Goal: Communication & Community: Answer question/provide support

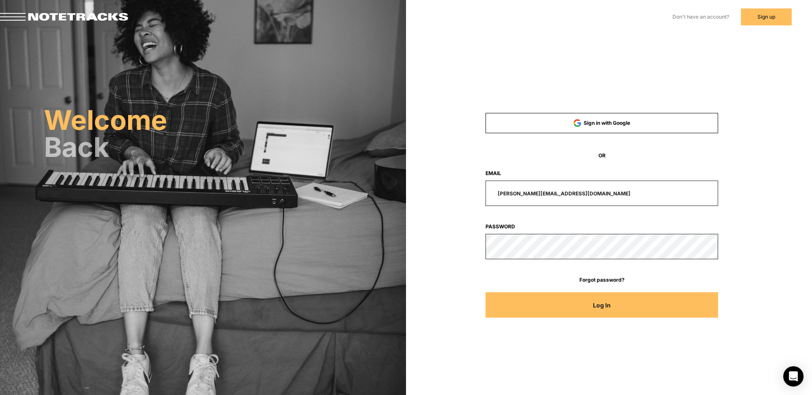
drag, startPoint x: 581, startPoint y: 194, endPoint x: 446, endPoint y: 192, distance: 135.3
click at [447, 192] on div "[PERSON_NAME][EMAIL_ADDRESS][DOMAIN_NAME]" at bounding box center [602, 193] width 310 height 25
type input "[EMAIL_ADDRESS][DOMAIN_NAME]"
click at [485, 292] on button "Log In" at bounding box center [601, 304] width 233 height 25
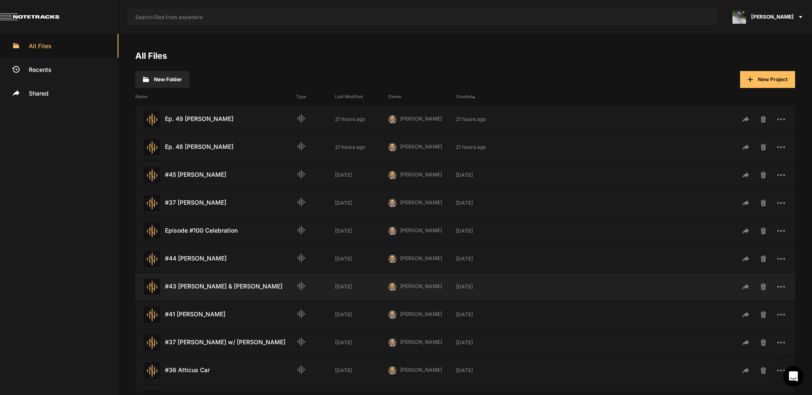
click at [228, 291] on div "#43 [PERSON_NAME] & [PERSON_NAME] Last Modified: [DATE]" at bounding box center [215, 287] width 161 height 16
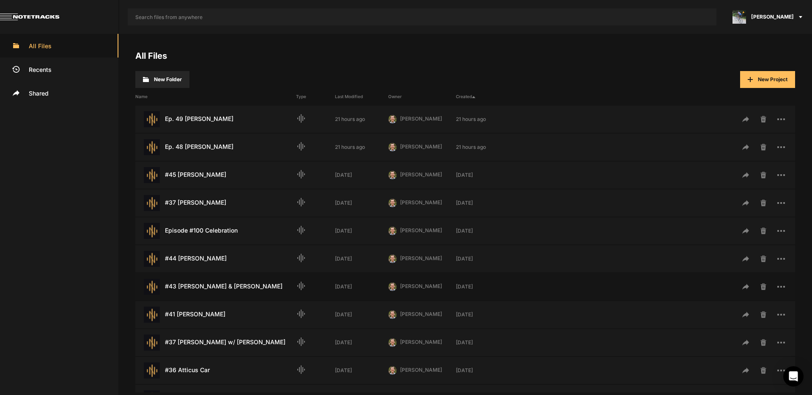
click at [228, 291] on div "#43 [PERSON_NAME] & [PERSON_NAME] Last Modified: [DATE]" at bounding box center [215, 287] width 161 height 16
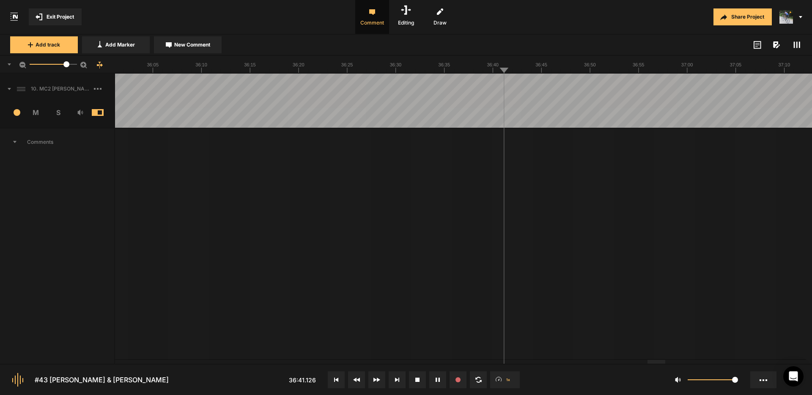
click at [203, 47] on span "New Comment" at bounding box center [192, 45] width 36 height 8
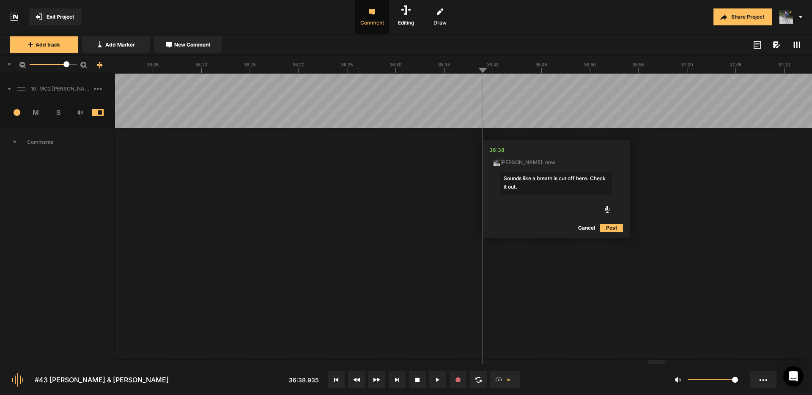
type textarea "Sounds like a breath is cut off here. Check it out."
click at [614, 228] on button "Post" at bounding box center [611, 228] width 23 height 10
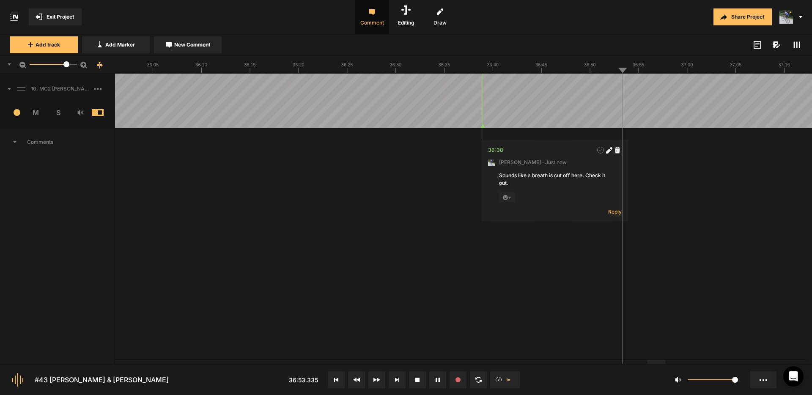
click at [186, 47] on span "New Comment" at bounding box center [192, 45] width 36 height 8
type textarea "Cut from "just" to "just" if possible."
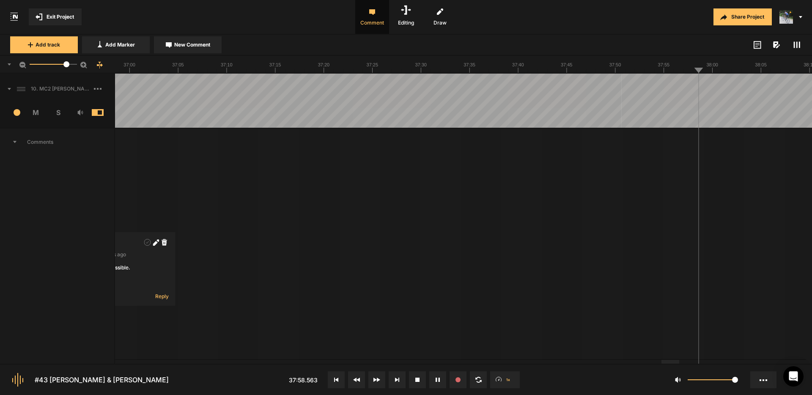
click at [187, 44] on span "New Comment" at bounding box center [192, 45] width 36 height 8
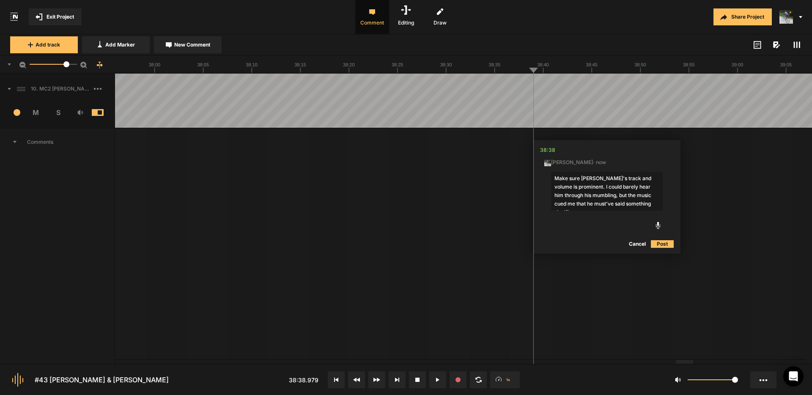
type textarea "Make sure [PERSON_NAME]'s track and volume is prominent. I could barely hear hi…"
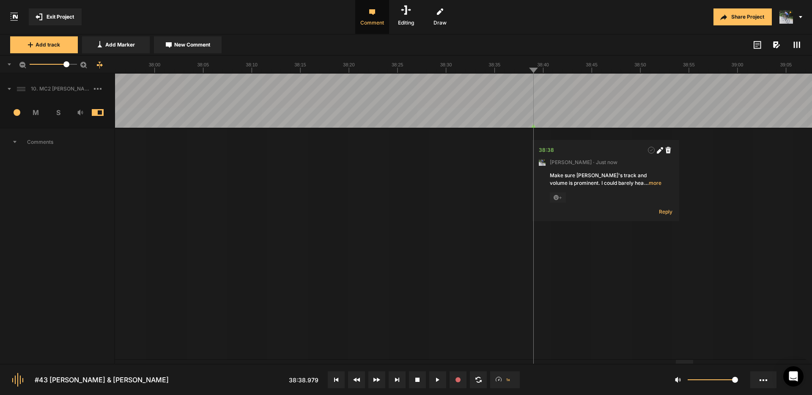
click at [655, 183] on span "… more" at bounding box center [652, 183] width 17 height 8
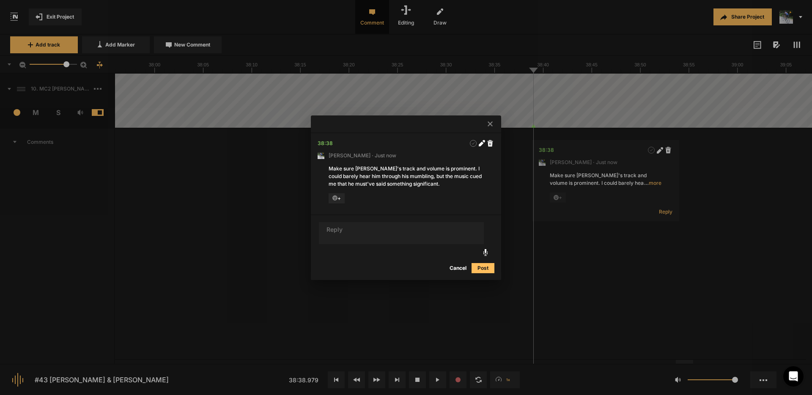
click at [444, 167] on div "Make sure [PERSON_NAME]'s track and volume is prominent. I could barely hear hi…" at bounding box center [406, 176] width 155 height 23
click at [445, 169] on div "Make sure [PERSON_NAME]'s track and volume is prominent. I could barely hear hi…" at bounding box center [406, 176] width 155 height 23
click at [483, 142] on icon at bounding box center [482, 143] width 6 height 6
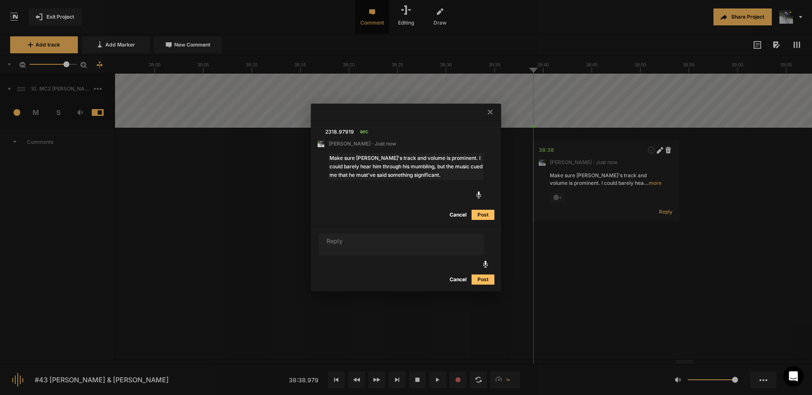
drag, startPoint x: 449, startPoint y: 159, endPoint x: 569, endPoint y: 169, distance: 120.9
click at [449, 159] on textarea "Make sure [PERSON_NAME]'s track and volume is prominent. I could barely hear hi…" at bounding box center [406, 166] width 155 height 27
click at [458, 175] on textarea "Make sure [PERSON_NAME]'s track and volume is prominent. It's not now. I could …" at bounding box center [406, 166] width 155 height 27
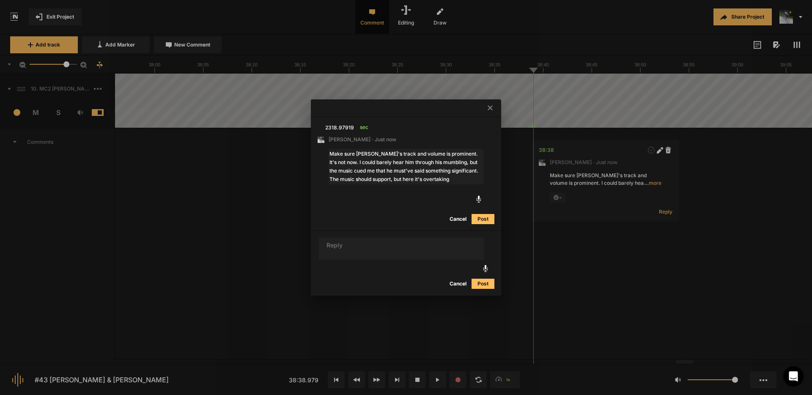
type textarea "Make sure [PERSON_NAME]'s track and volume is prominent. It's not now. I could …"
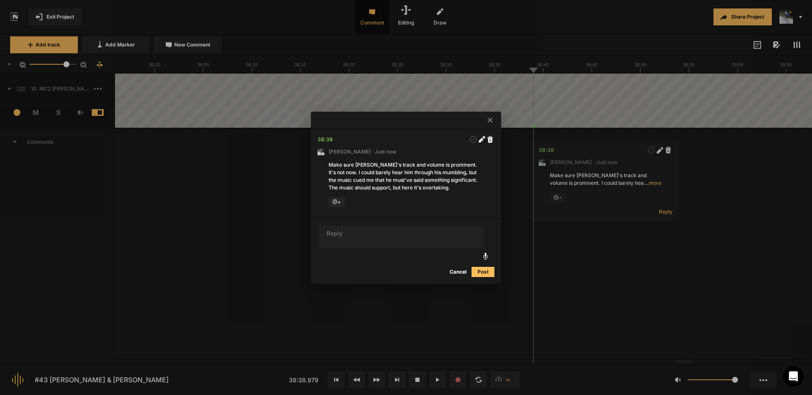
drag, startPoint x: 491, startPoint y: 120, endPoint x: 505, endPoint y: 120, distance: 14.8
click at [490, 120] on icon at bounding box center [490, 120] width 5 height 5
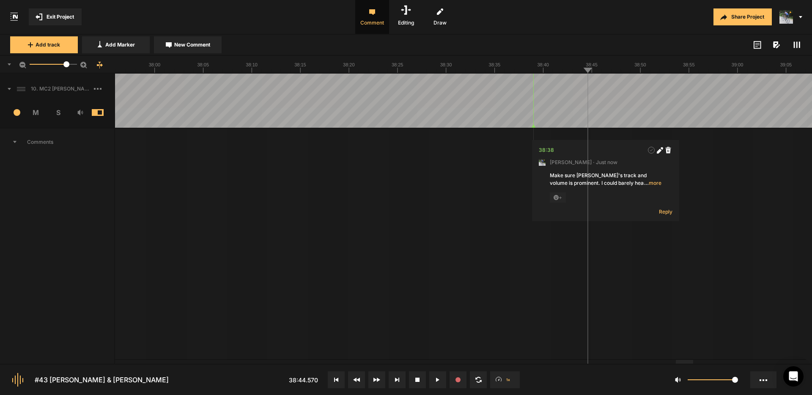
click at [61, 16] on span "Exit Project" at bounding box center [60, 17] width 27 height 8
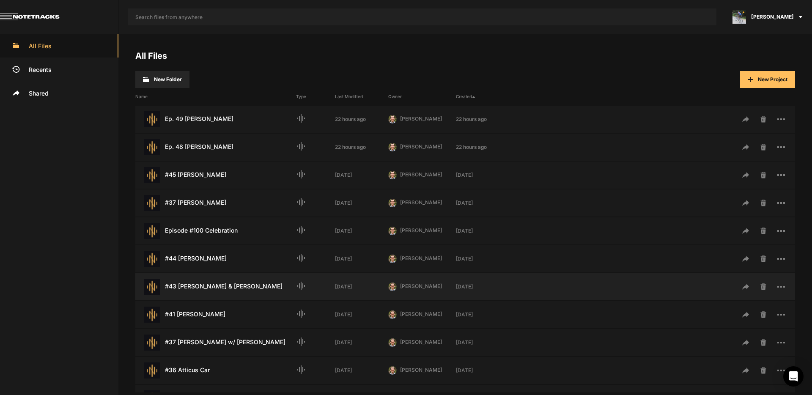
click at [221, 285] on div "#43 [PERSON_NAME] & [PERSON_NAME] Last Modified: [DATE]" at bounding box center [215, 287] width 161 height 16
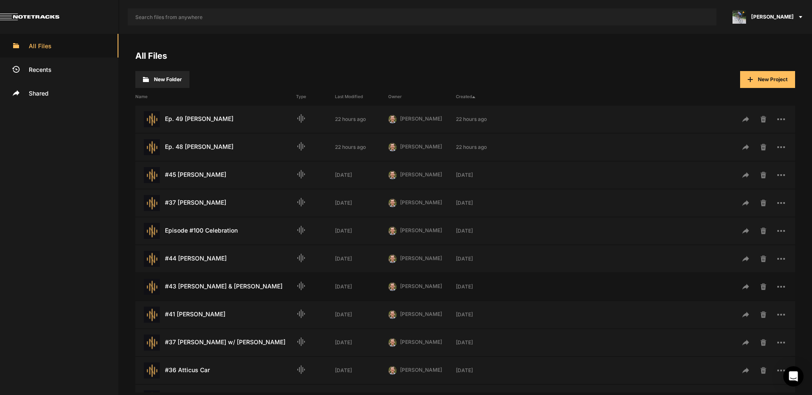
click at [221, 285] on div "#43 [PERSON_NAME] & [PERSON_NAME] Last Modified: [DATE]" at bounding box center [215, 287] width 161 height 16
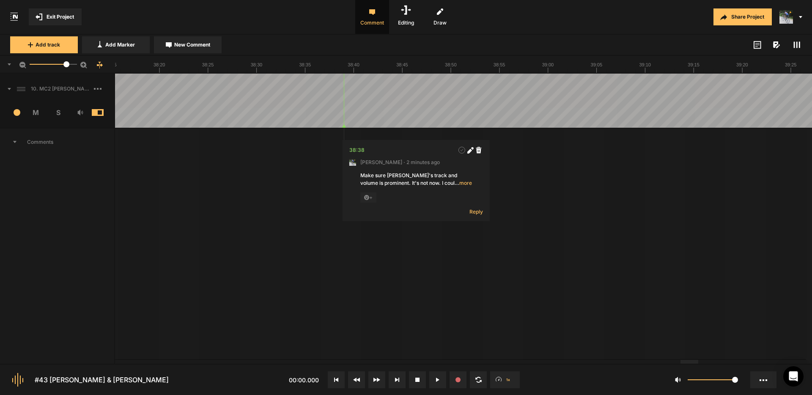
click at [698, 360] on div at bounding box center [689, 362] width 18 height 4
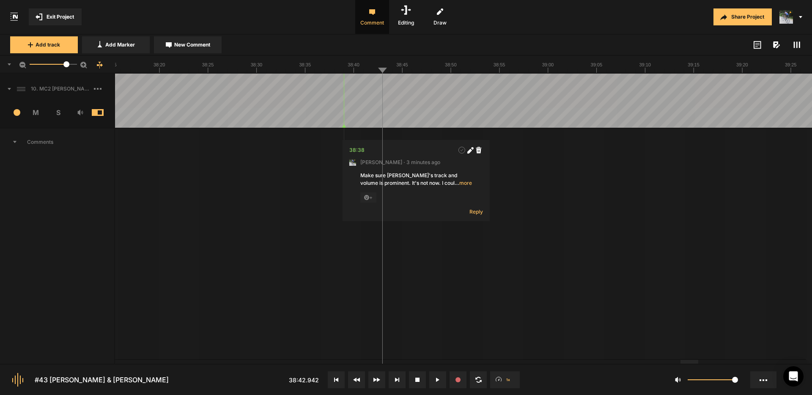
click at [758, 228] on button "Cancel" at bounding box center [759, 228] width 27 height 10
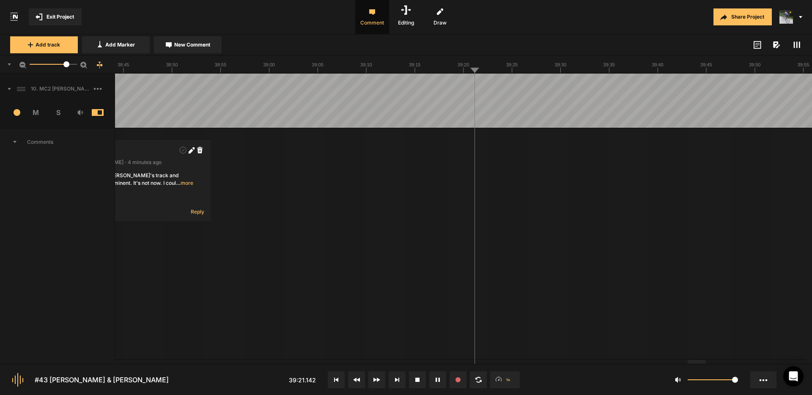
click at [200, 47] on span "New Comment" at bounding box center [192, 45] width 36 height 8
type textarea "Cut "um" if possible"
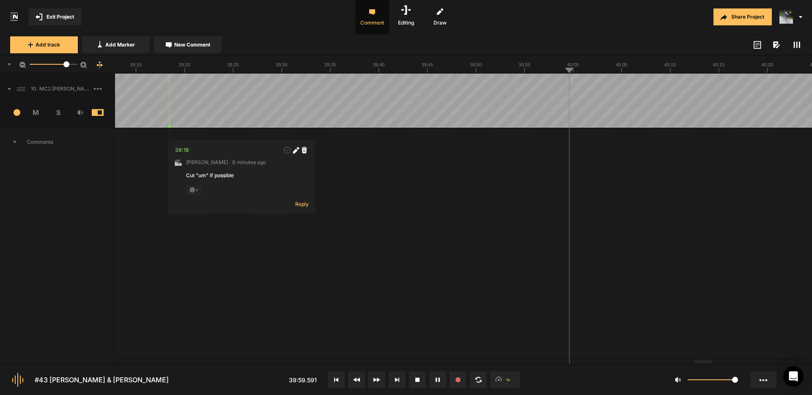
click at [208, 41] on span "New Comment" at bounding box center [192, 45] width 36 height 8
type textarea "Cut "It was""
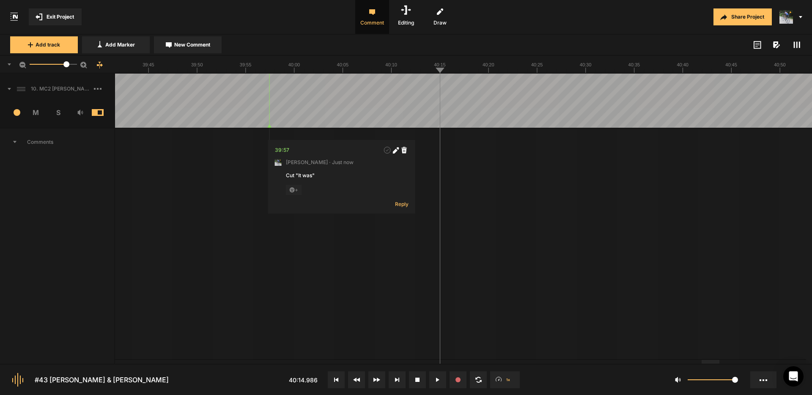
click at [188, 45] on span "New Comment" at bounding box center [192, 45] width 36 height 8
type textarea "[PERSON_NAME]'s track needs to be faded here."
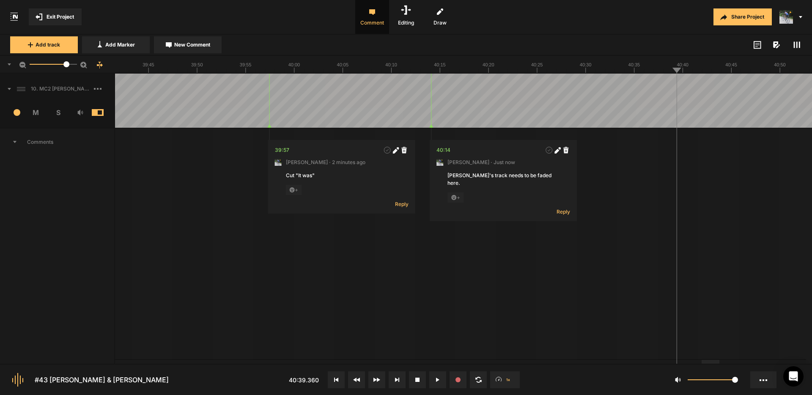
click at [200, 42] on span "New Comment" at bounding box center [192, 45] width 36 height 8
type textarea "Cut "my mom""
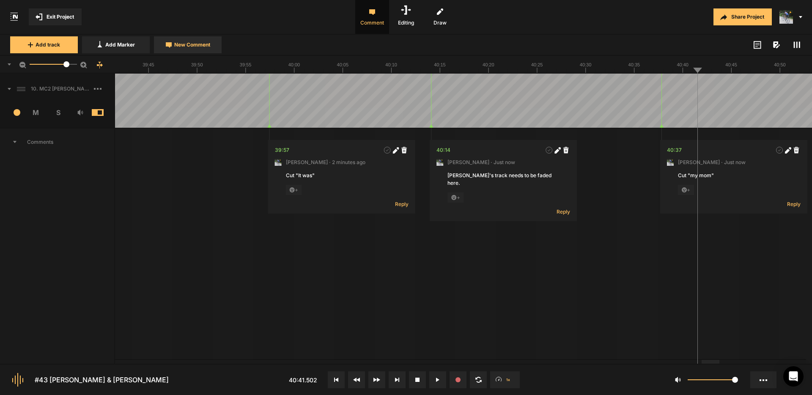
click at [189, 42] on span "New Comment" at bounding box center [192, 45] width 36 height 8
type textarea "Cut "and and""
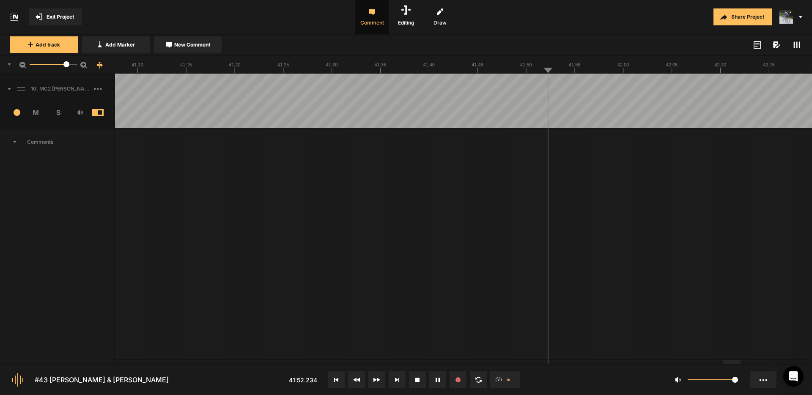
click at [189, 46] on span "New Comment" at bounding box center [192, 45] width 36 height 8
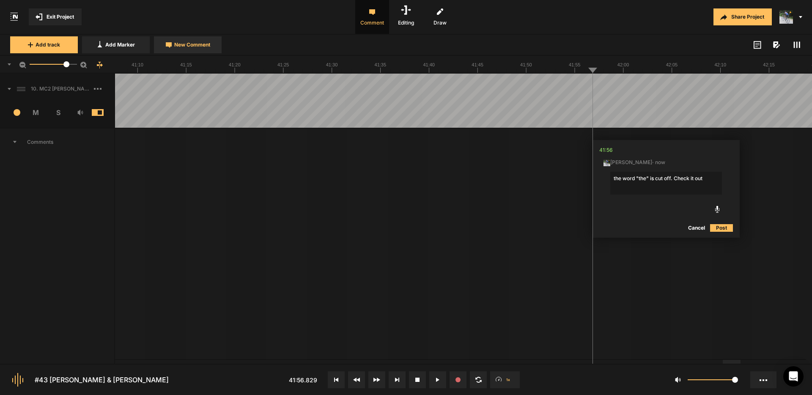
type textarea "the word "the" is cut off. Check it out."
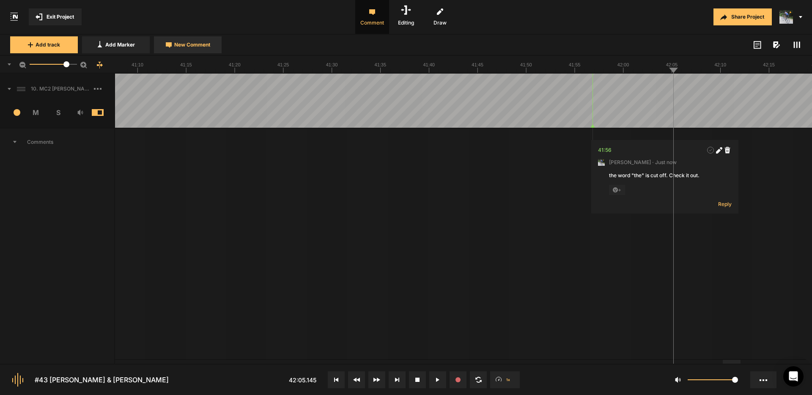
click at [197, 45] on span "New Comment" at bounding box center [192, 45] width 36 height 8
type textarea "Cut "the the the the pain""
click at [802, 242] on icon at bounding box center [800, 242] width 6 height 6
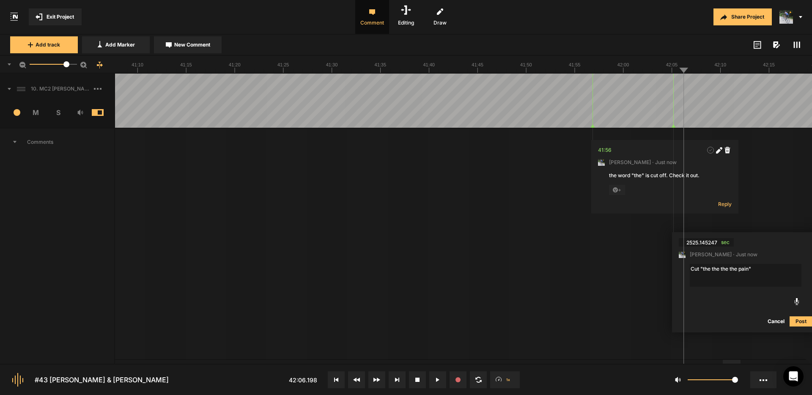
click at [738, 268] on textarea "Cut "the the the the pain"" at bounding box center [746, 275] width 112 height 23
type textarea "Cut "the the the pain""
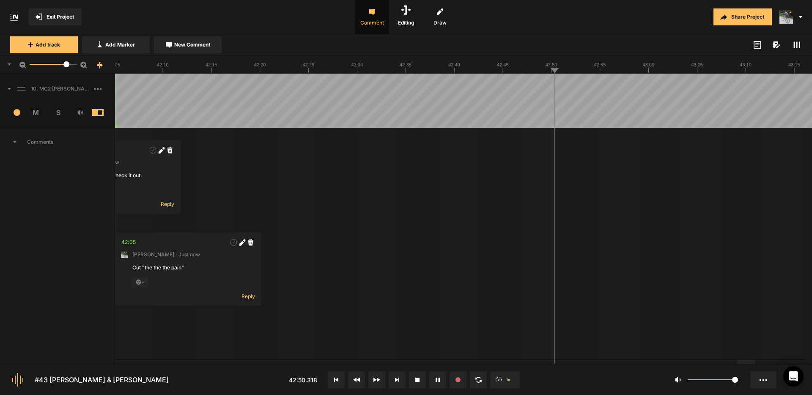
click at [199, 41] on span "New Comment" at bounding box center [192, 45] width 36 height 8
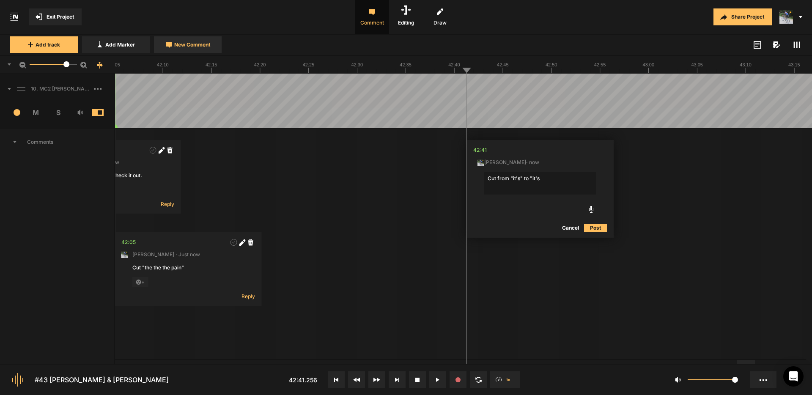
type textarea "Cut from "it's" to "it's""
click at [195, 45] on span "New Comment" at bounding box center [192, 45] width 36 height 8
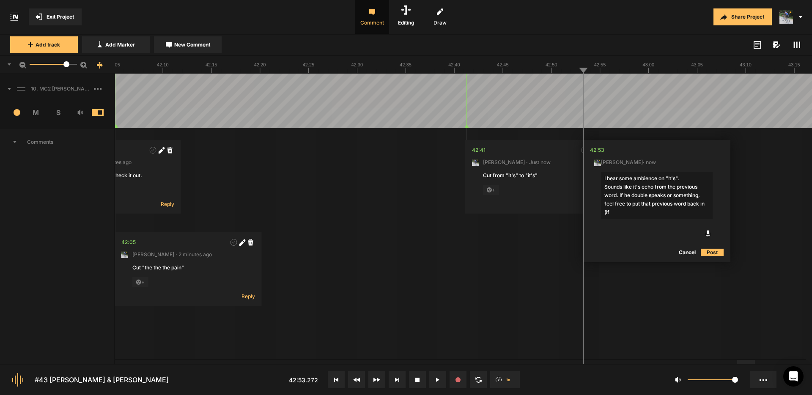
drag, startPoint x: 668, startPoint y: 195, endPoint x: 632, endPoint y: 197, distance: 36.0
click at [632, 197] on textarea "I hear some ambience on "It's". Sounds like it's echo from the previous word. I…" at bounding box center [657, 195] width 112 height 47
drag, startPoint x: 617, startPoint y: 221, endPoint x: 744, endPoint y: 208, distance: 128.3
click at [672, 203] on textarea "I hear some ambience on "It's". Sounds like it's echo from the previous word. C…" at bounding box center [657, 200] width 112 height 56
type textarea "I hear some ambience on "It's". Sounds like it's echo from the previous word. C…"
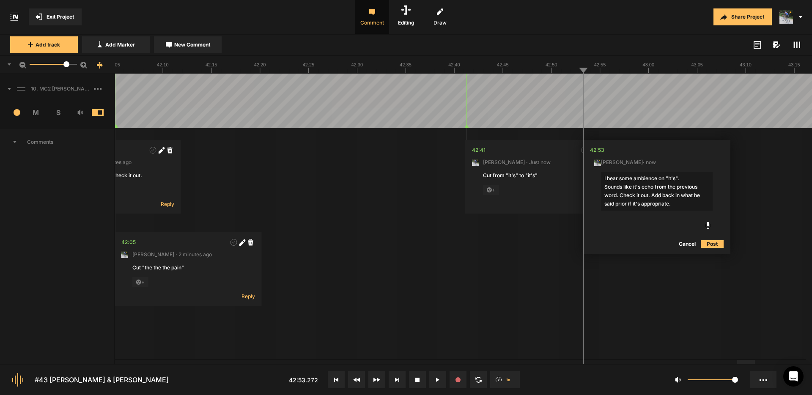
click at [713, 244] on button "Post" at bounding box center [712, 244] width 23 height 10
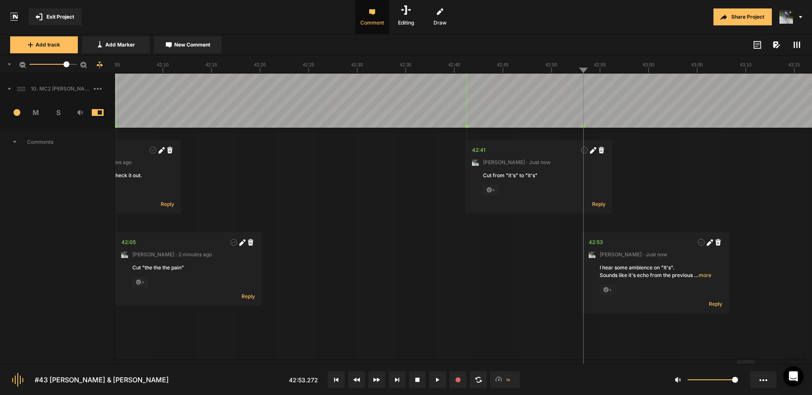
click at [711, 240] on icon at bounding box center [711, 240] width 3 height 3
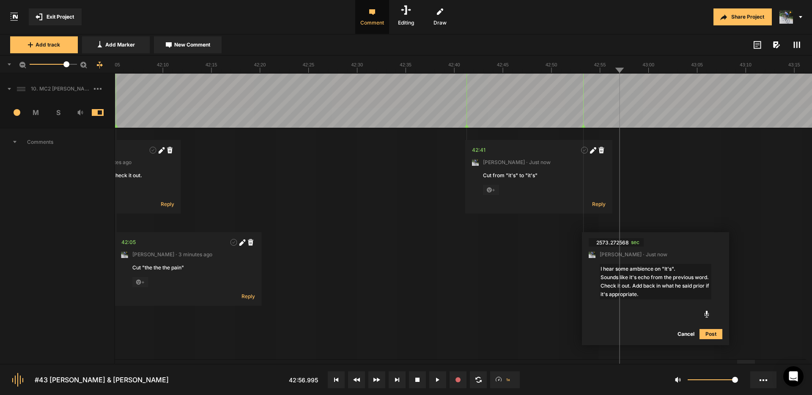
drag, startPoint x: 637, startPoint y: 277, endPoint x: 582, endPoint y: 274, distance: 54.6
click at [582, 274] on nt-comment "2573.272568 sec [PERSON_NAME] · Just now I hear some ambience on "It's". Sounds…" at bounding box center [655, 288] width 147 height 113
click at [647, 296] on textarea "I hear some ambience on "It's". It's most likely echo from the previous word. C…" at bounding box center [656, 282] width 112 height 36
type textarea "I hear some ambience on "It's". It's most likely echo from the previous word. C…"
drag, startPoint x: 709, startPoint y: 333, endPoint x: 703, endPoint y: 320, distance: 14.0
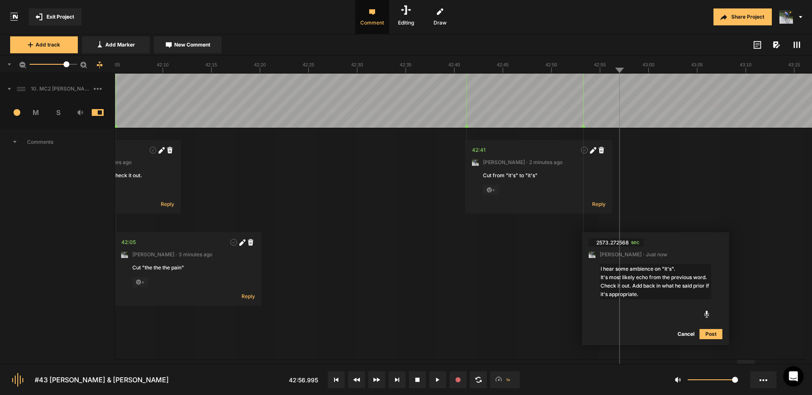
click at [706, 329] on button "Post" at bounding box center [710, 334] width 23 height 10
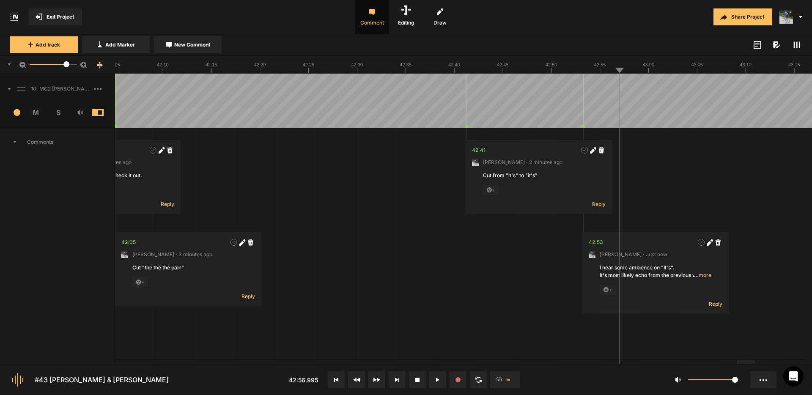
click at [709, 240] on icon at bounding box center [710, 242] width 6 height 6
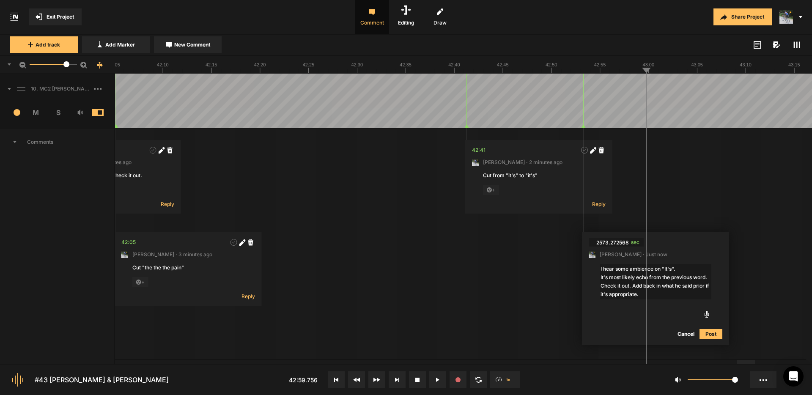
click at [633, 286] on textarea "I hear some ambience on "It's". It's most likely echo from the previous word. C…" at bounding box center [656, 282] width 112 height 36
type textarea "I hear some ambience on "It's". It's most likely echo from the previous word. C…"
click at [708, 335] on button "Post" at bounding box center [710, 334] width 23 height 10
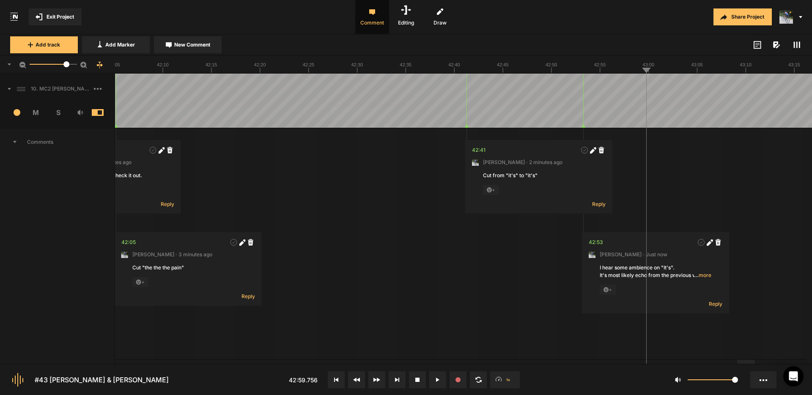
click at [183, 46] on span "New Comment" at bounding box center [192, 45] width 36 height 8
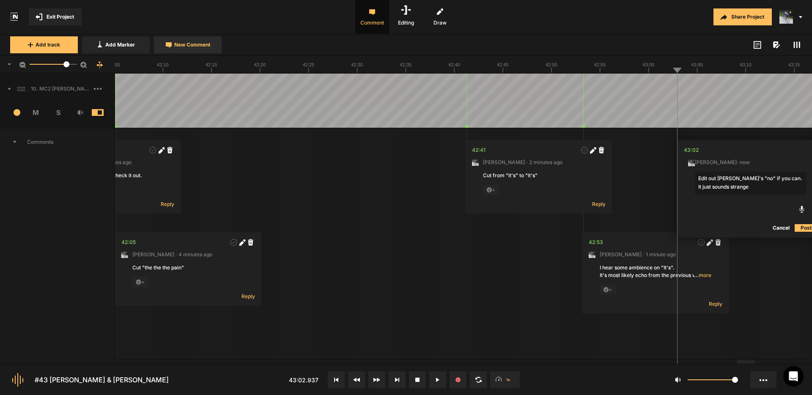
type textarea "Edit out [PERSON_NAME]'s "no" if you can. It just sounds strange."
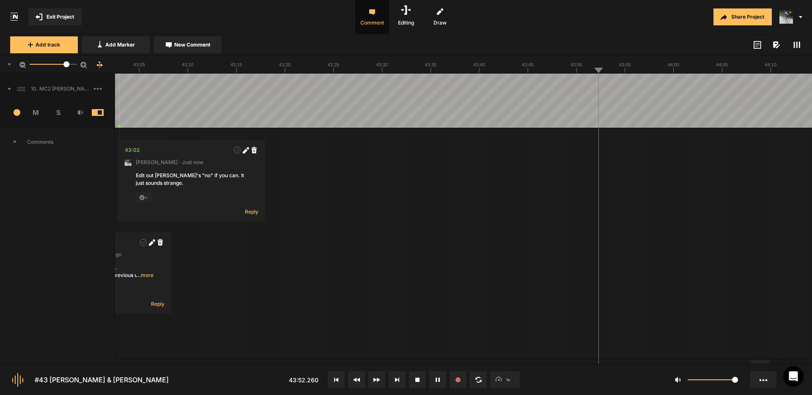
click at [184, 46] on span "New Comment" at bounding box center [192, 45] width 36 height 8
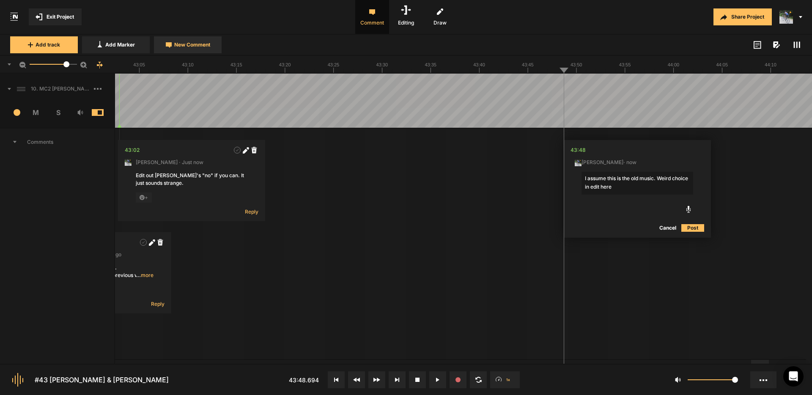
type textarea "I assume this is the old music. Weird choice in edit here."
click at [691, 150] on icon at bounding box center [689, 150] width 5 height 5
click at [587, 185] on textarea "I assume this is the old music. Weird choice in edit here." at bounding box center [636, 183] width 112 height 23
type textarea "I assume this is the old music. Weird choice in msuic edit here."
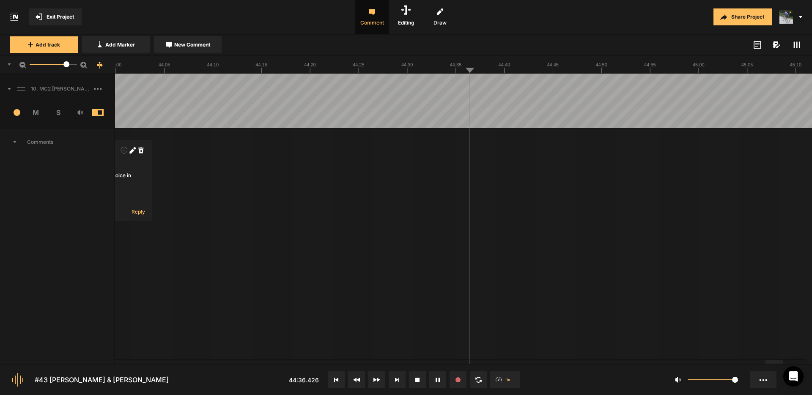
click at [793, 45] on icon at bounding box center [796, 44] width 7 height 7
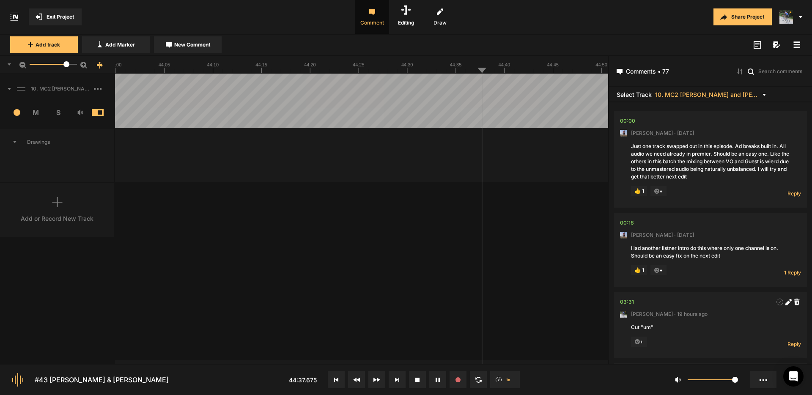
click at [796, 43] on icon at bounding box center [796, 44] width 7 height 7
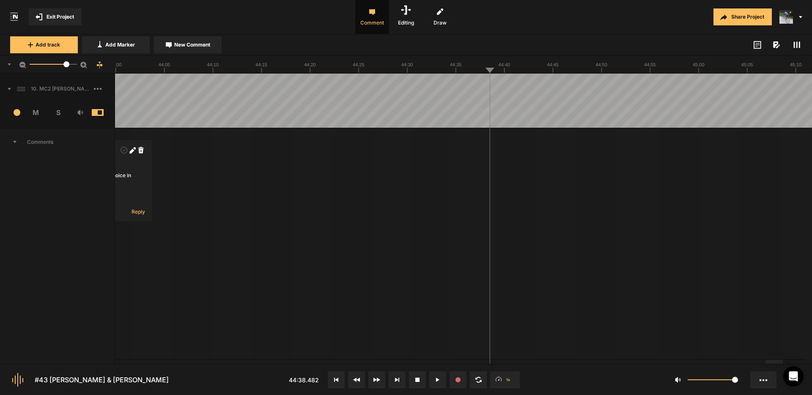
click at [54, 16] on span "Exit Project" at bounding box center [60, 17] width 27 height 8
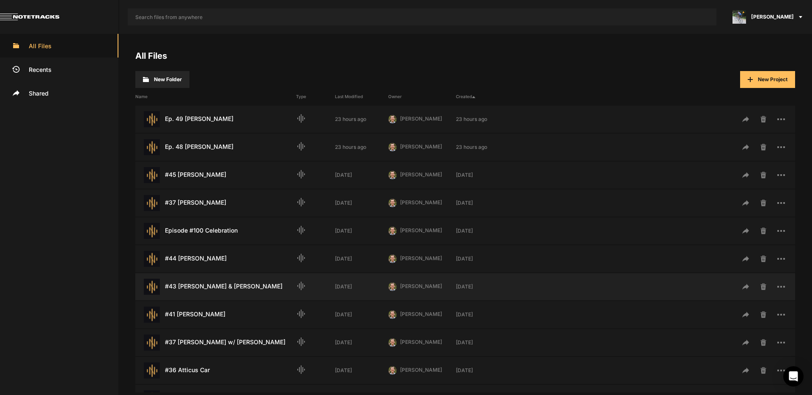
click at [200, 285] on div "#43 [PERSON_NAME] & [PERSON_NAME] Last Modified: [DATE]" at bounding box center [215, 287] width 161 height 16
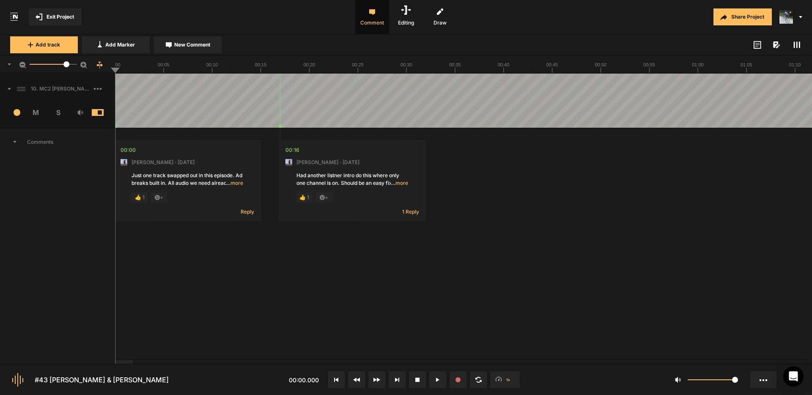
click at [795, 44] on icon at bounding box center [796, 44] width 7 height 7
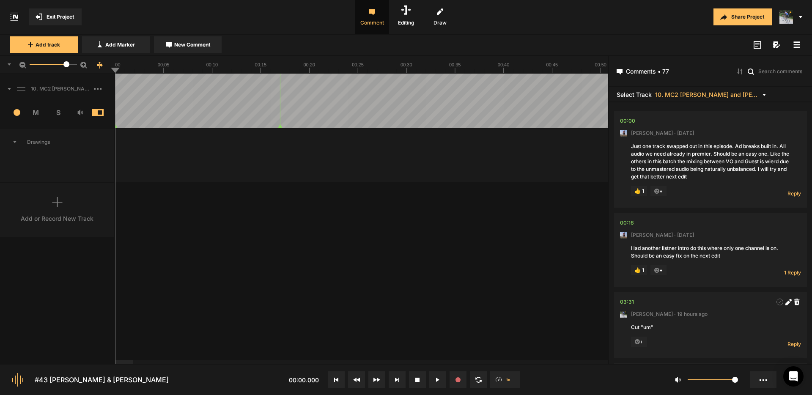
click at [795, 47] on icon at bounding box center [796, 44] width 7 height 7
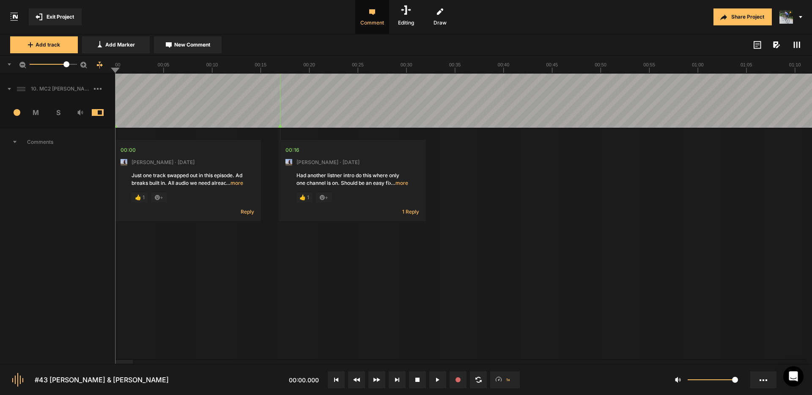
click at [55, 19] on span "Exit Project" at bounding box center [60, 17] width 27 height 8
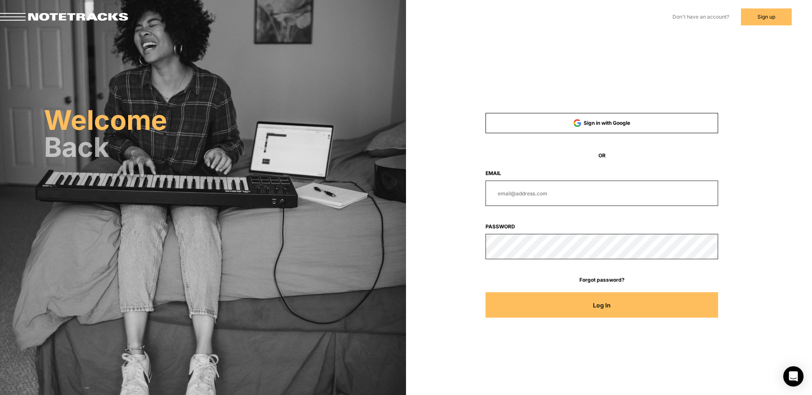
type input "[PERSON_NAME][EMAIL_ADDRESS][DOMAIN_NAME]"
drag, startPoint x: 581, startPoint y: 192, endPoint x: 449, endPoint y: 189, distance: 132.4
click at [449, 192] on div "[PERSON_NAME][EMAIL_ADDRESS][DOMAIN_NAME]" at bounding box center [602, 193] width 310 height 25
